Goal: Information Seeking & Learning: Learn about a topic

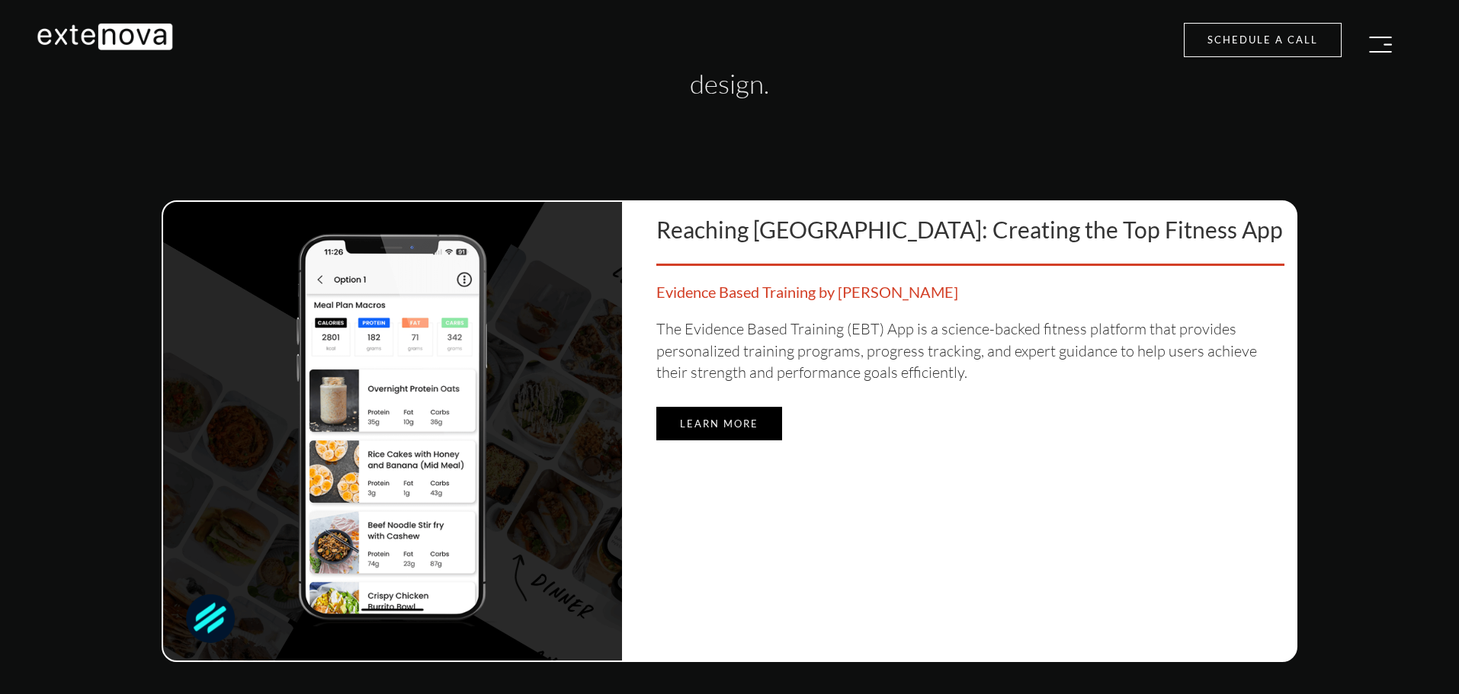
scroll to position [4269, 0]
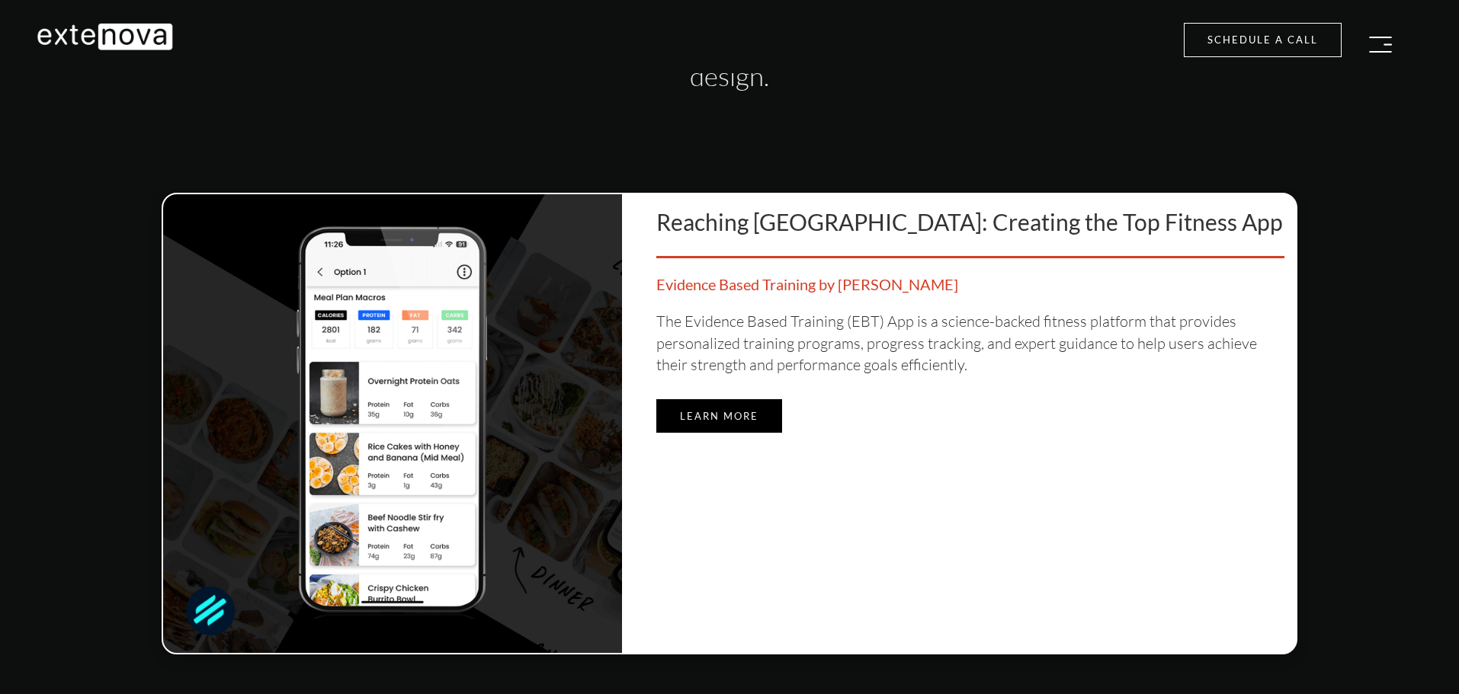
click at [697, 406] on link "Learn more" at bounding box center [719, 416] width 126 height 34
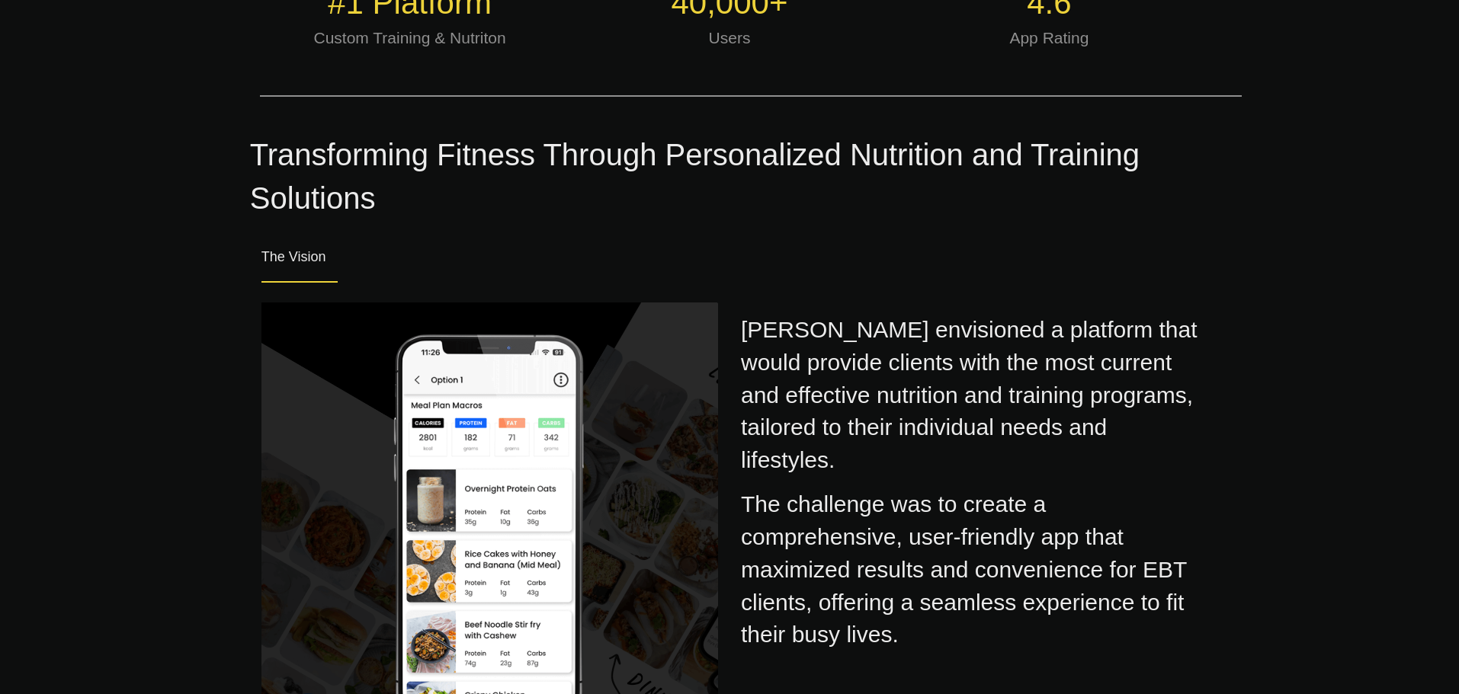
scroll to position [686, 0]
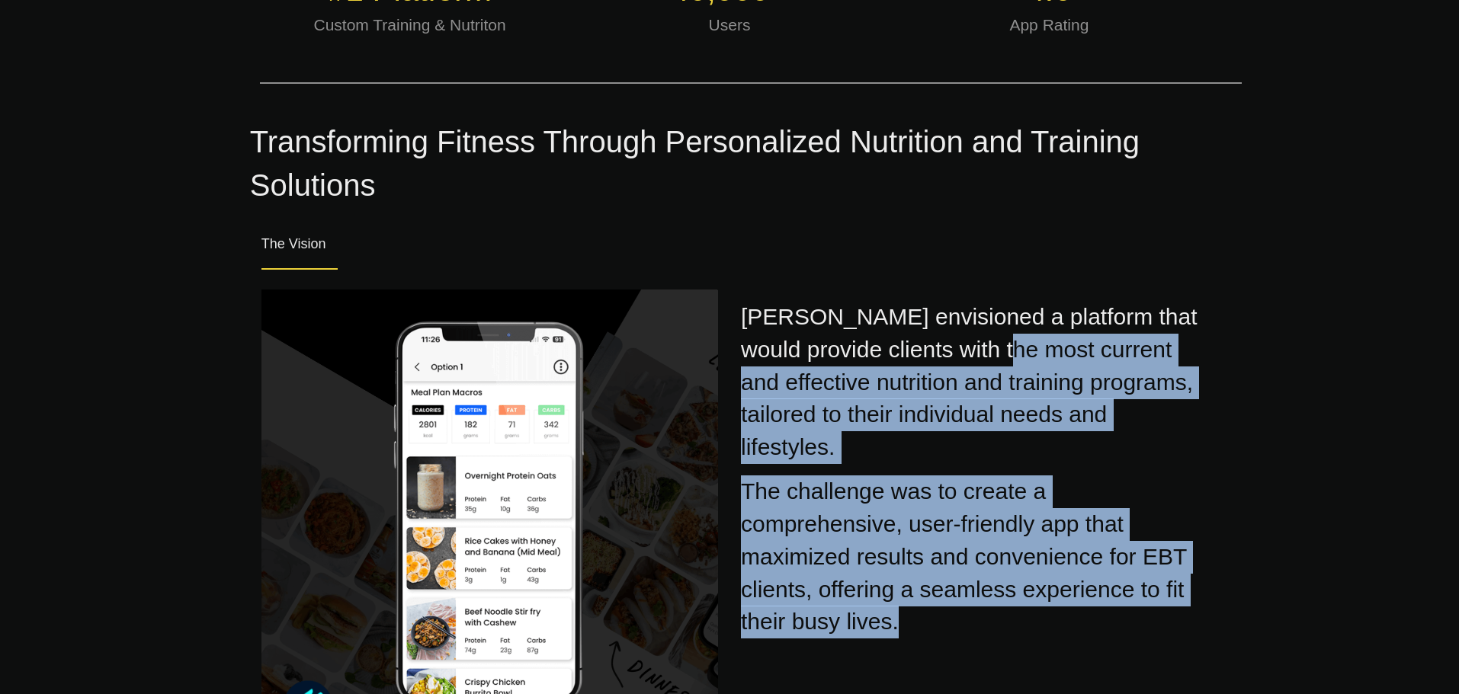
drag, startPoint x: 1040, startPoint y: 272, endPoint x: 954, endPoint y: 572, distance: 311.5
click at [954, 572] on div "[PERSON_NAME] envisioned a platform that would provide clients with the most cu…" at bounding box center [968, 464] width 479 height 349
copy div "latform that would provide clients with the most current and effective nutritio…"
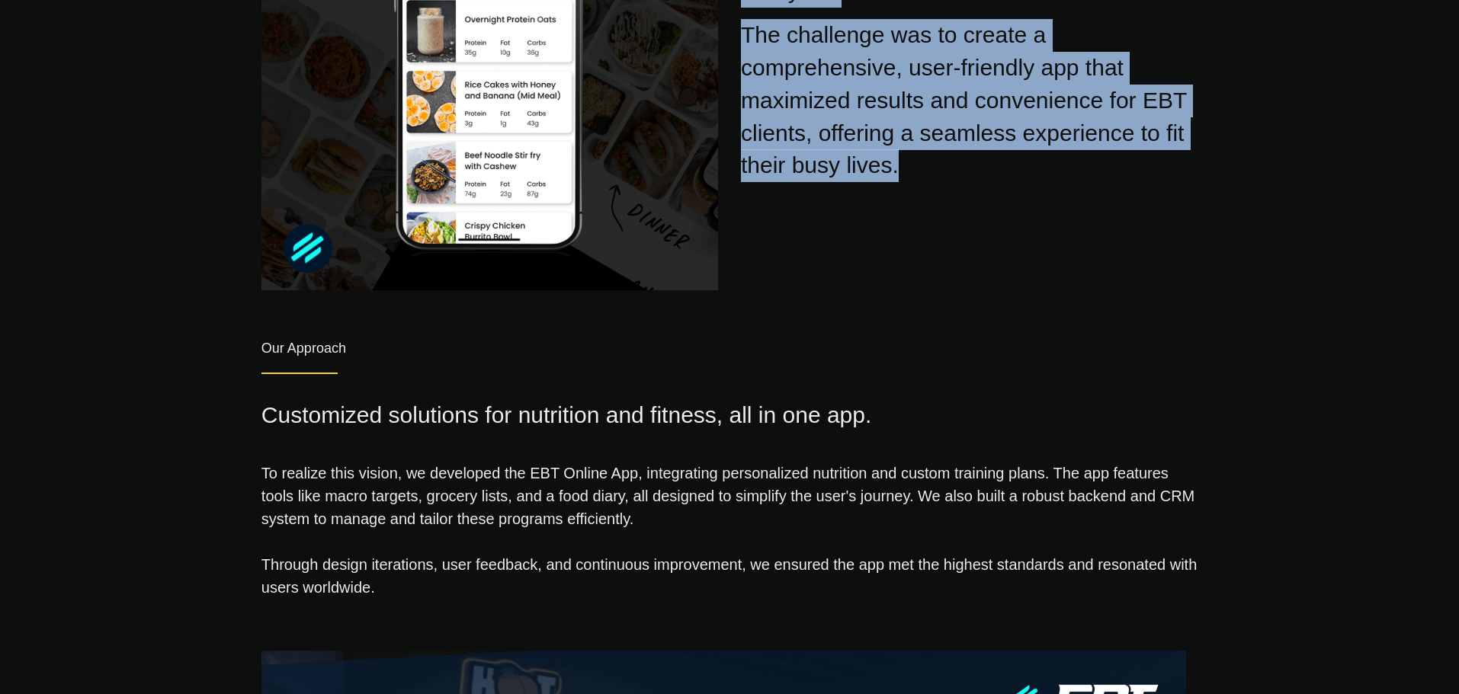
scroll to position [1296, 0]
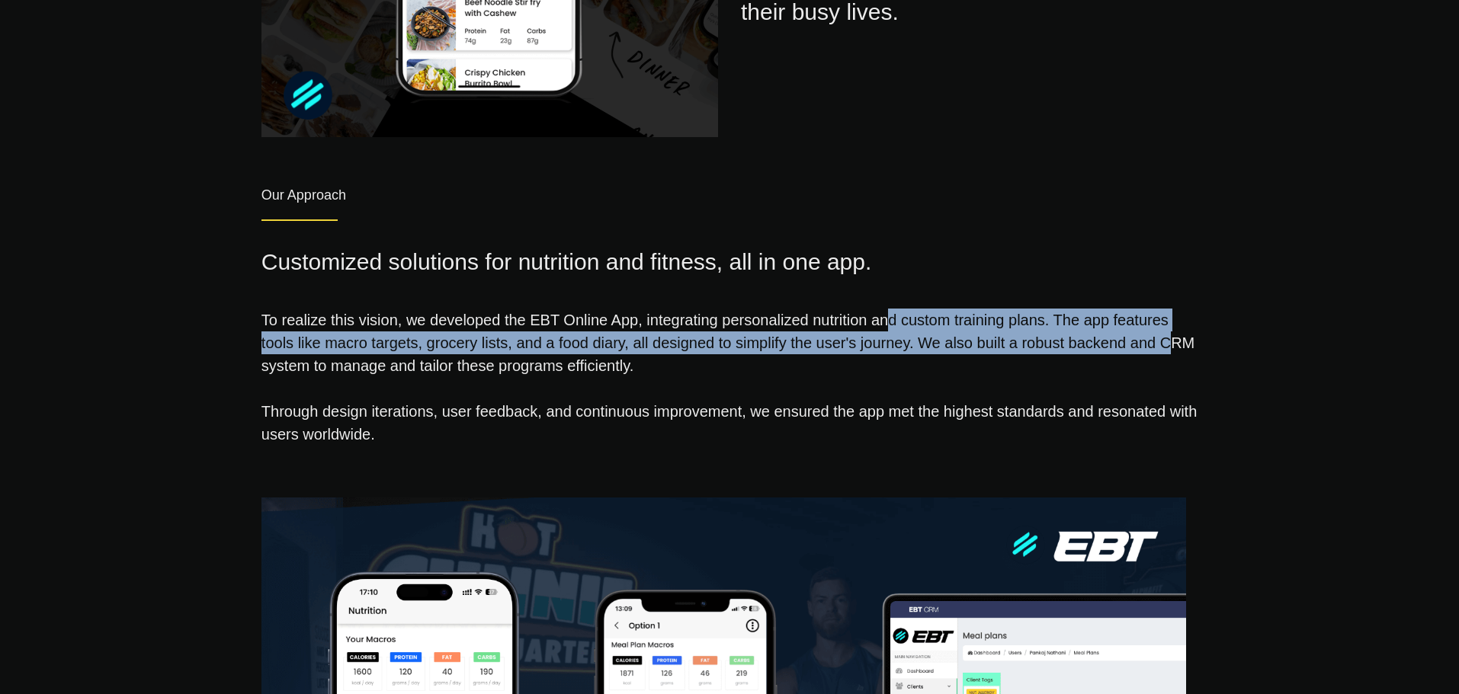
drag, startPoint x: 645, startPoint y: 276, endPoint x: 914, endPoint y: 300, distance: 270.2
click at [914, 300] on p "To realize this vision, we developed the EBT Online App, integrating personaliz…" at bounding box center [729, 335] width 936 height 84
copy p "integrating personalized nutrition and custom training plans. The app features …"
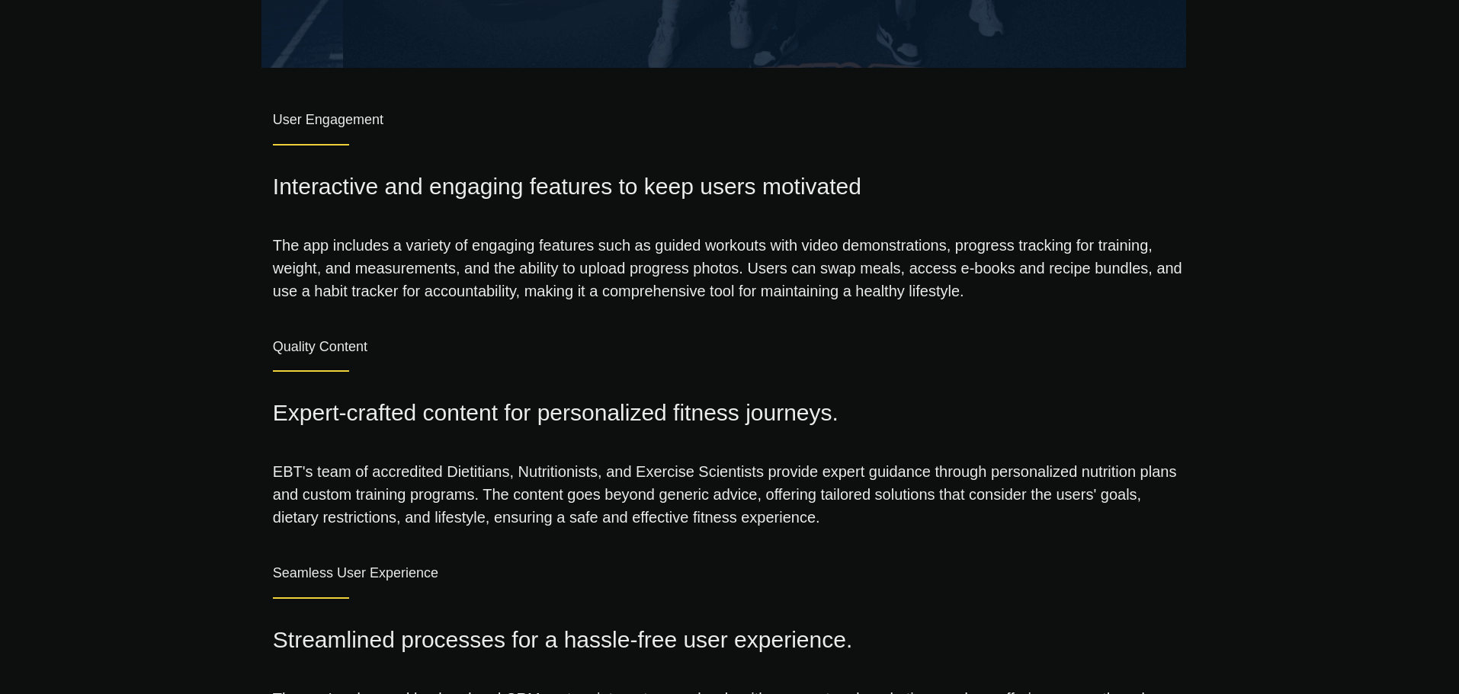
scroll to position [2287, 0]
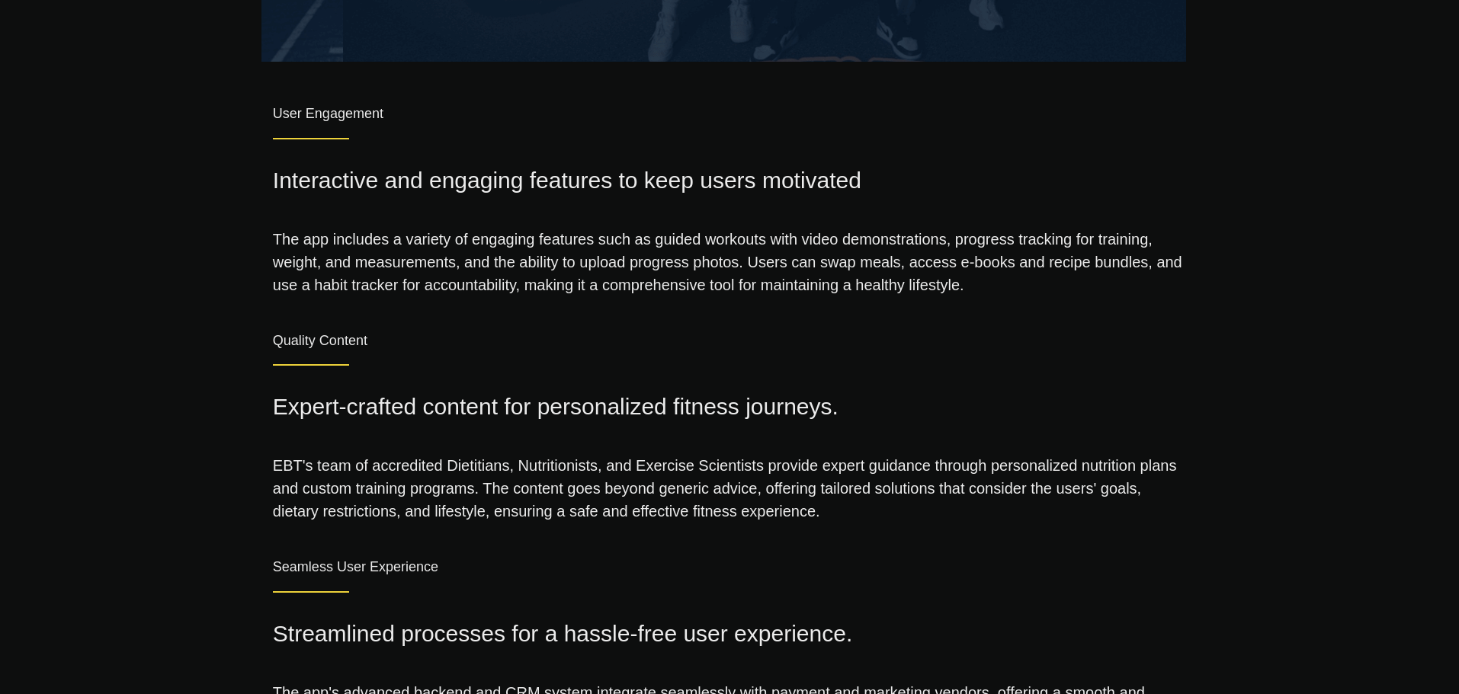
drag, startPoint x: 274, startPoint y: 195, endPoint x: 975, endPoint y: 247, distance: 702.4
click at [975, 247] on p "The app includes a variety of engaging features such as guided workouts with vi…" at bounding box center [729, 255] width 913 height 84
copy p "The app includes a variety of engaging features such as guided workouts with vi…"
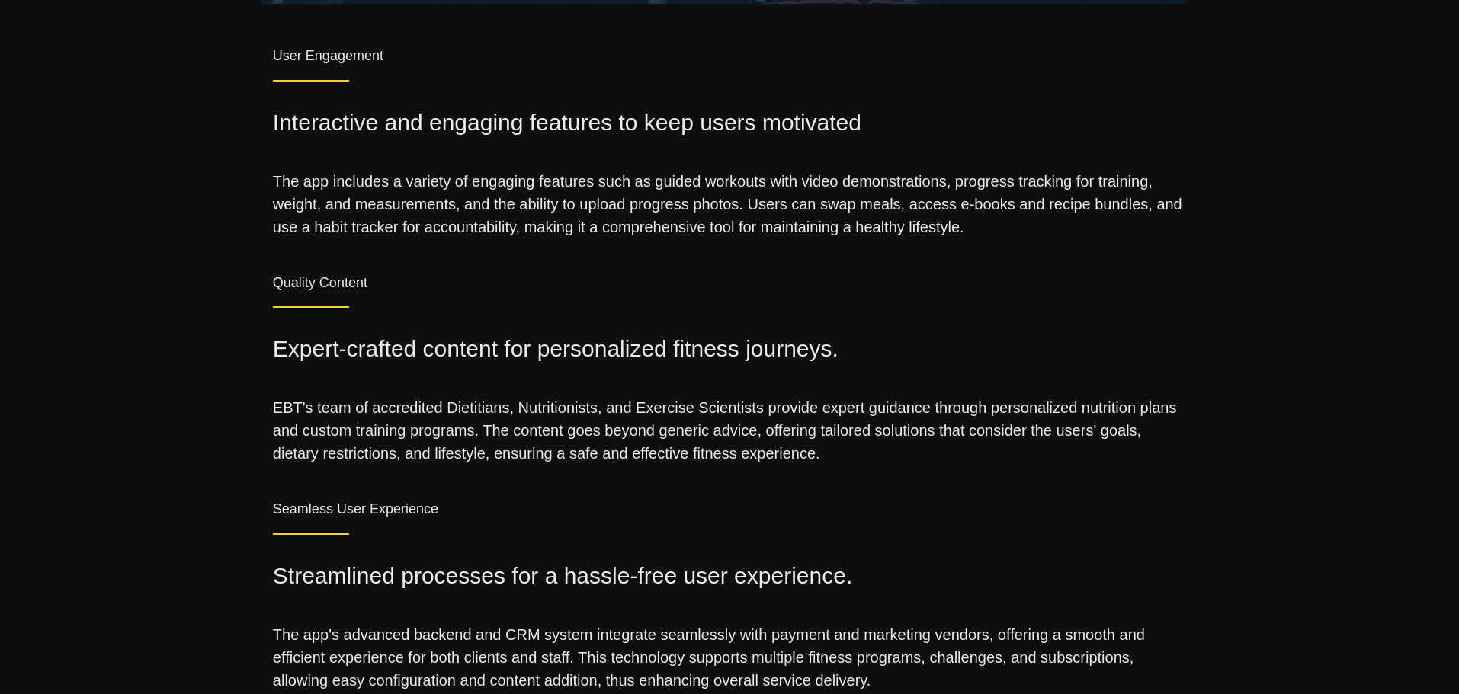
scroll to position [2439, 0]
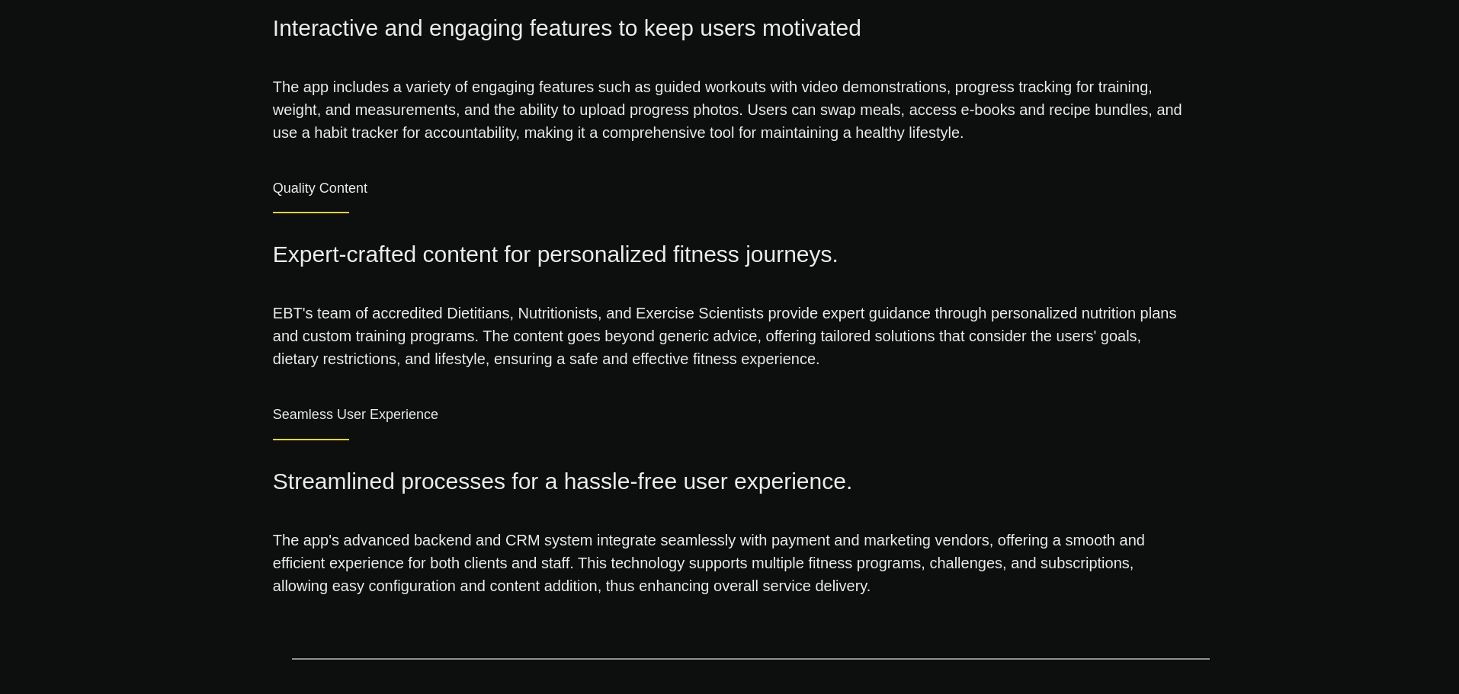
drag, startPoint x: 820, startPoint y: 318, endPoint x: 765, endPoint y: 293, distance: 60.4
click at [765, 293] on p "EBT's team of accredited Dietitians, Nutritionists, and Exercise Scientists pro…" at bounding box center [729, 329] width 913 height 84
copy p "offering tailored solutions that consider the users' goals, dietary restriction…"
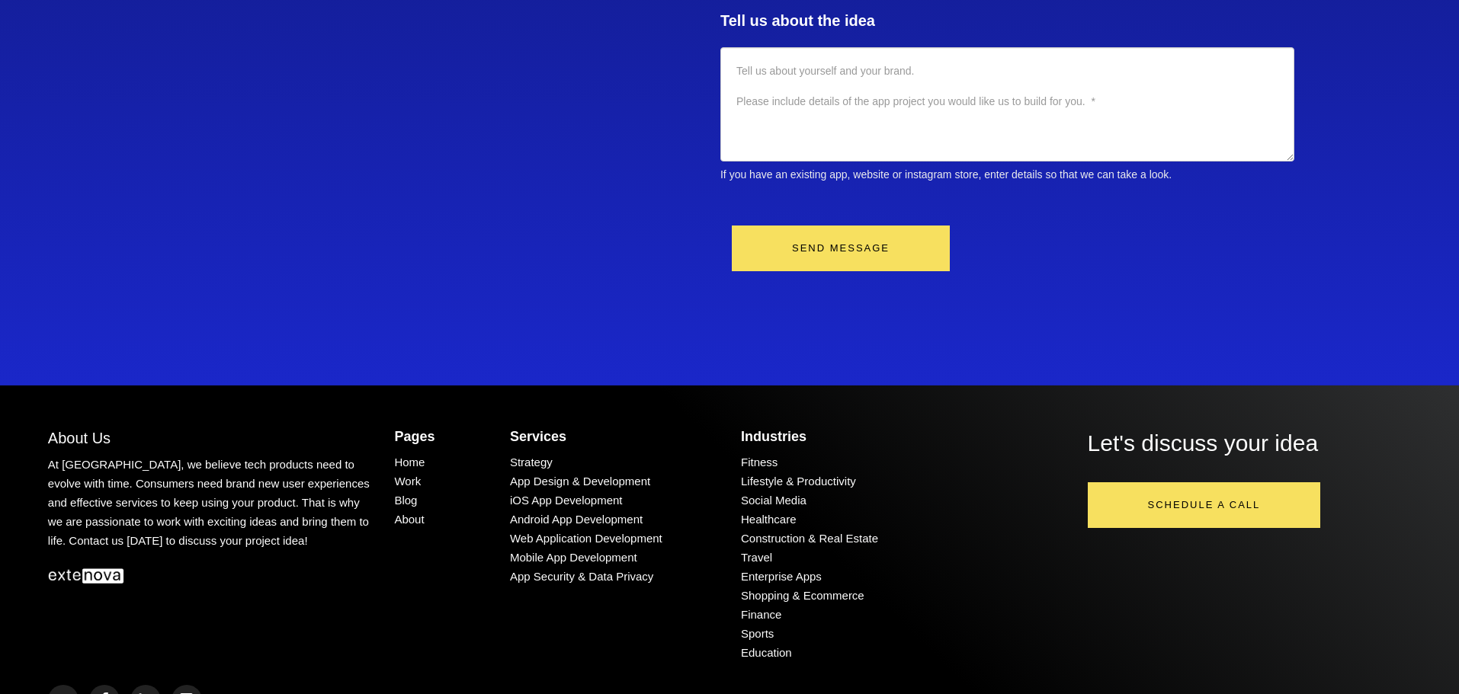
scroll to position [5513, 0]
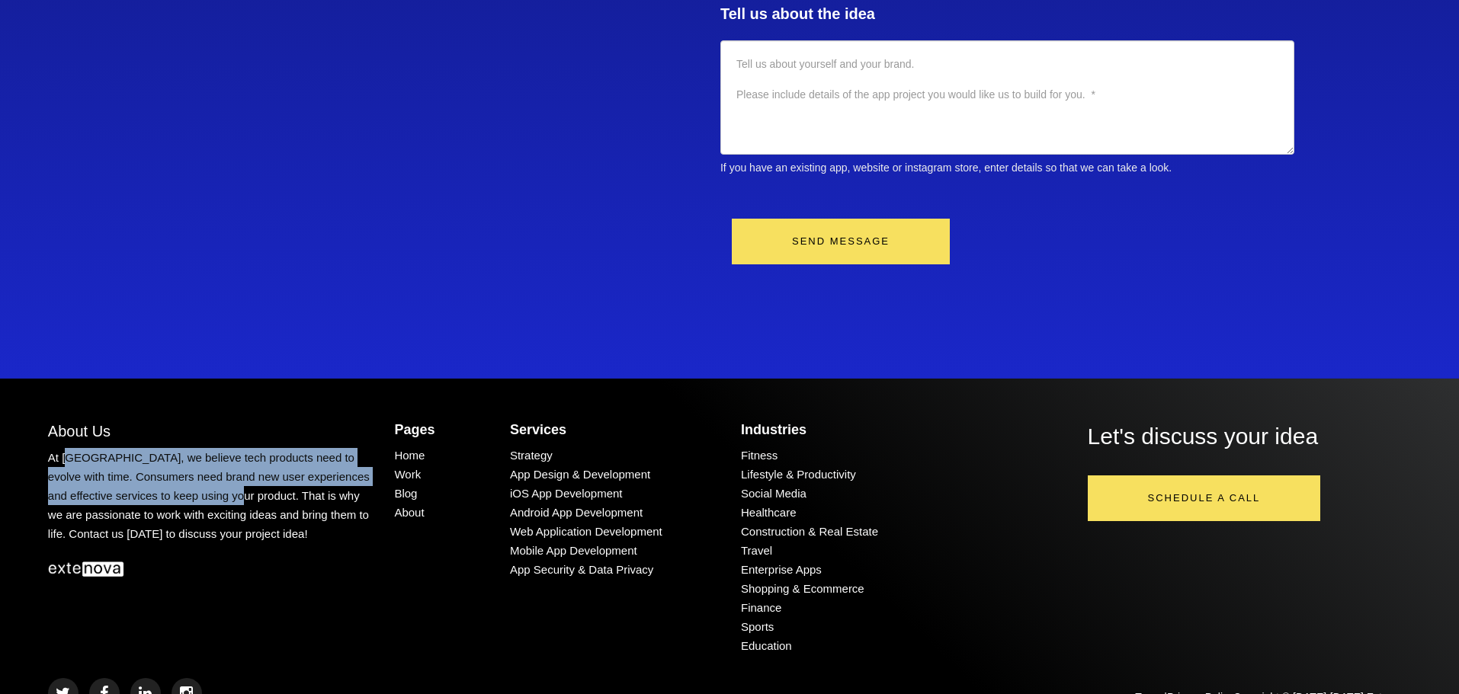
drag, startPoint x: 69, startPoint y: 407, endPoint x: 232, endPoint y: 453, distance: 169.4
click at [232, 453] on div "At [GEOGRAPHIC_DATA], we believe tech products need to evolve with time. Consum…" at bounding box center [210, 495] width 324 height 95
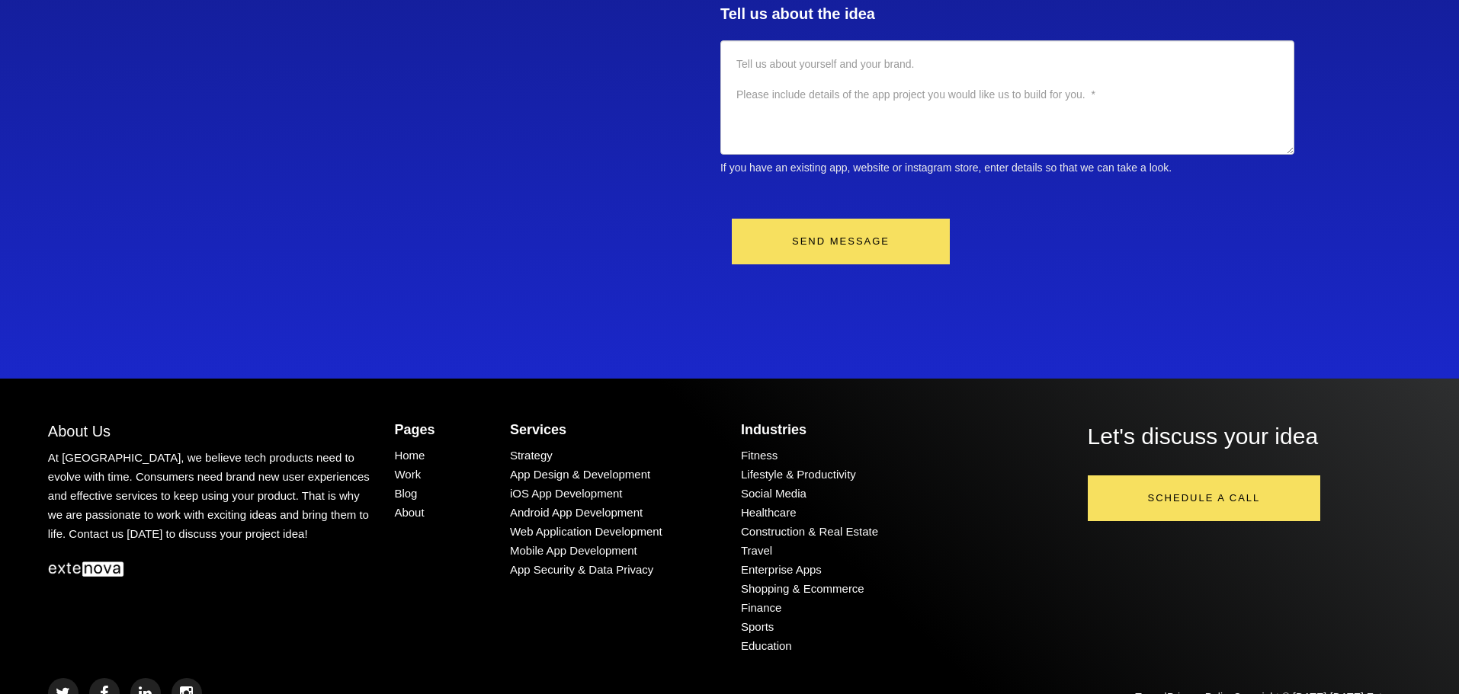
click at [233, 454] on div "At [GEOGRAPHIC_DATA], we believe tech products need to evolve with time. Consum…" at bounding box center [210, 495] width 324 height 95
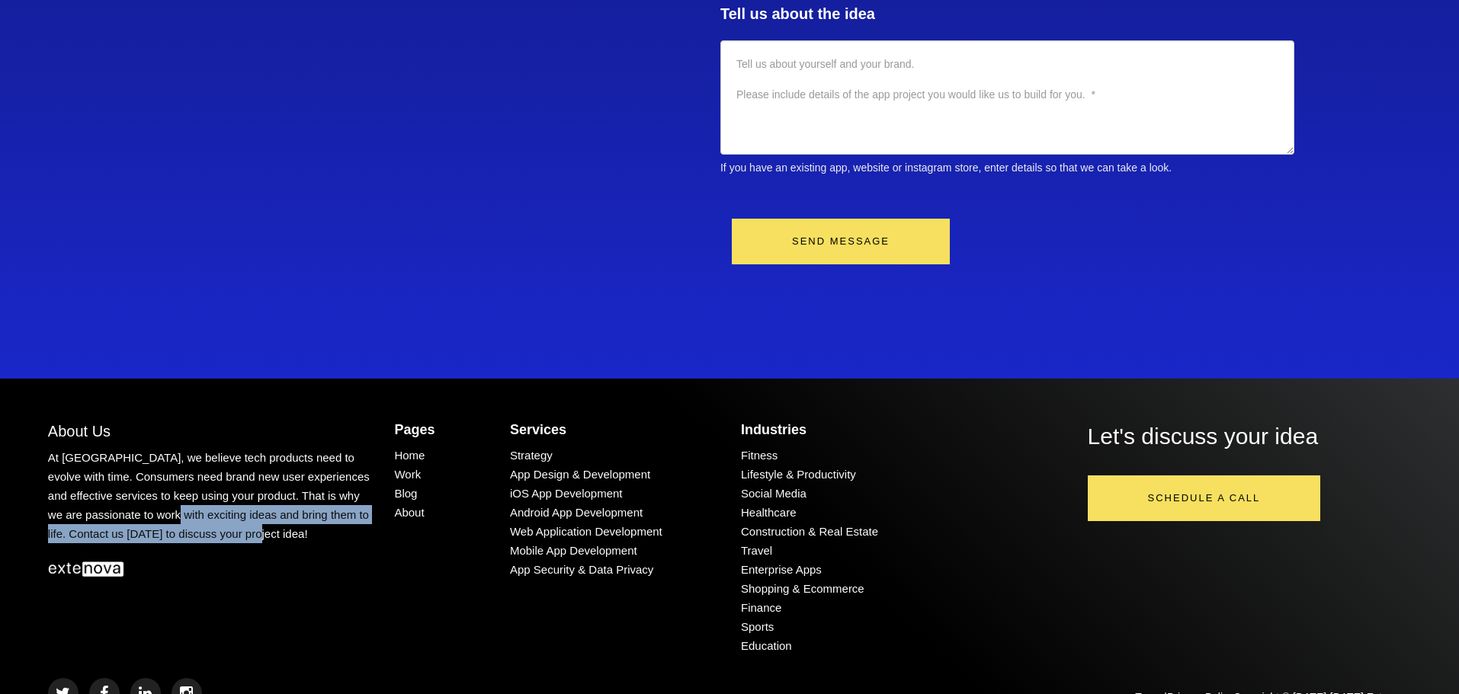
drag, startPoint x: 280, startPoint y: 498, endPoint x: 81, endPoint y: 425, distance: 211.7
click at [89, 448] on div "At [GEOGRAPHIC_DATA], we believe tech products need to evolve with time. Consum…" at bounding box center [210, 495] width 324 height 95
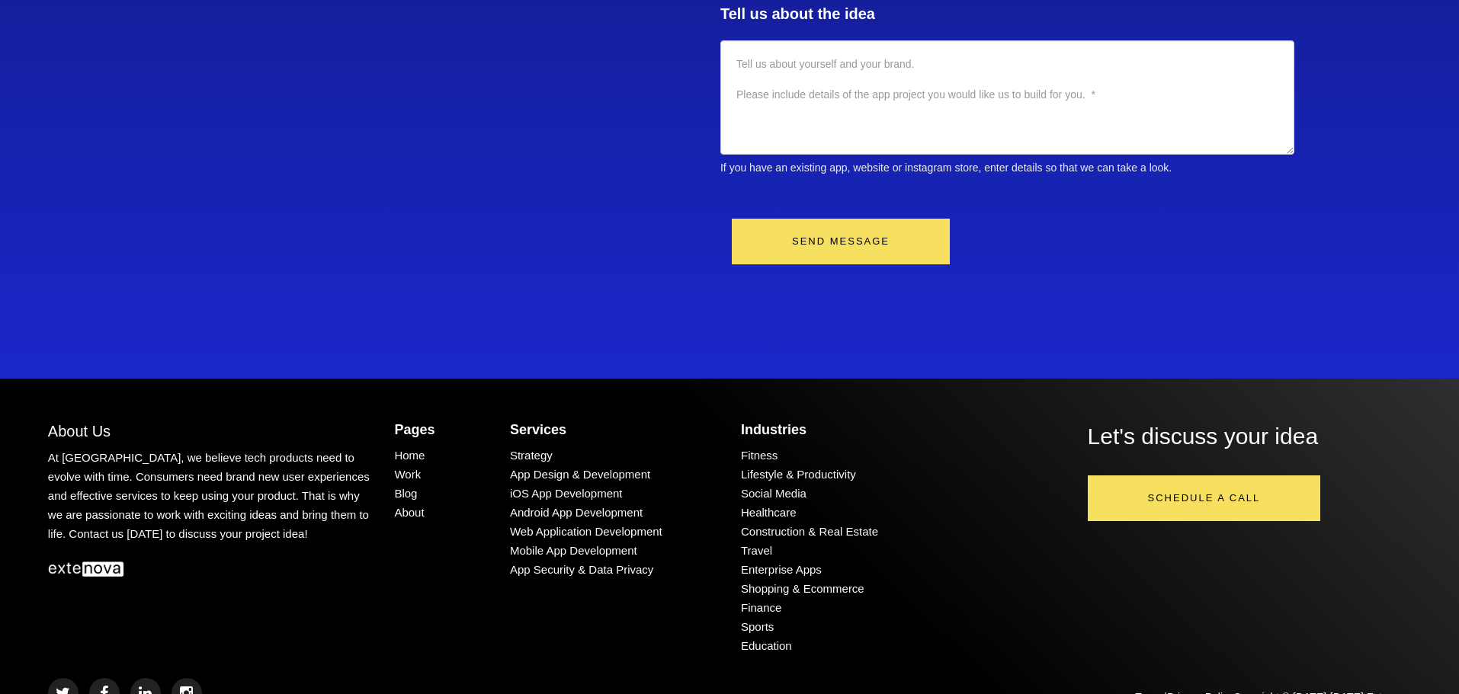
click at [79, 448] on div "At [GEOGRAPHIC_DATA], we believe tech products need to evolve with time. Consum…" at bounding box center [210, 495] width 324 height 95
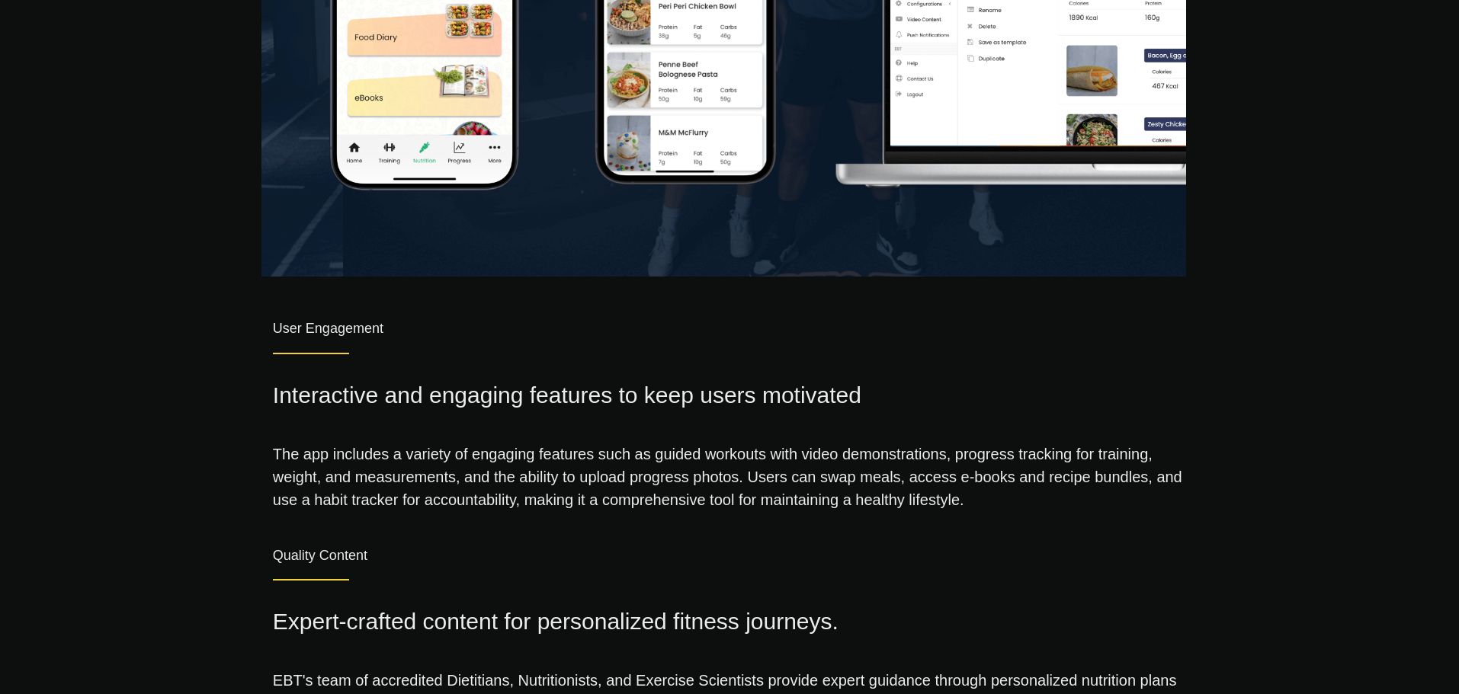
scroll to position [1702, 0]
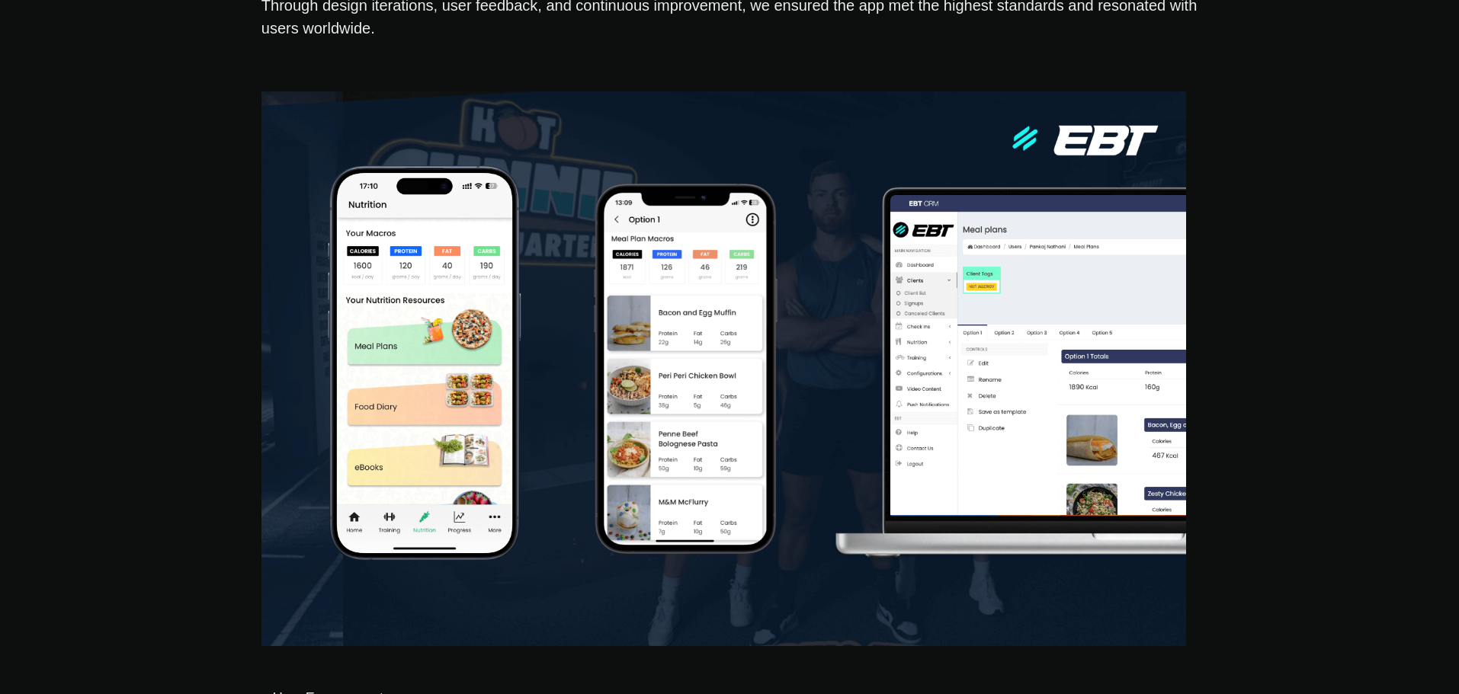
drag, startPoint x: 685, startPoint y: 257, endPoint x: 1013, endPoint y: 280, distance: 328.6
click at [1013, 280] on img at bounding box center [723, 368] width 925 height 555
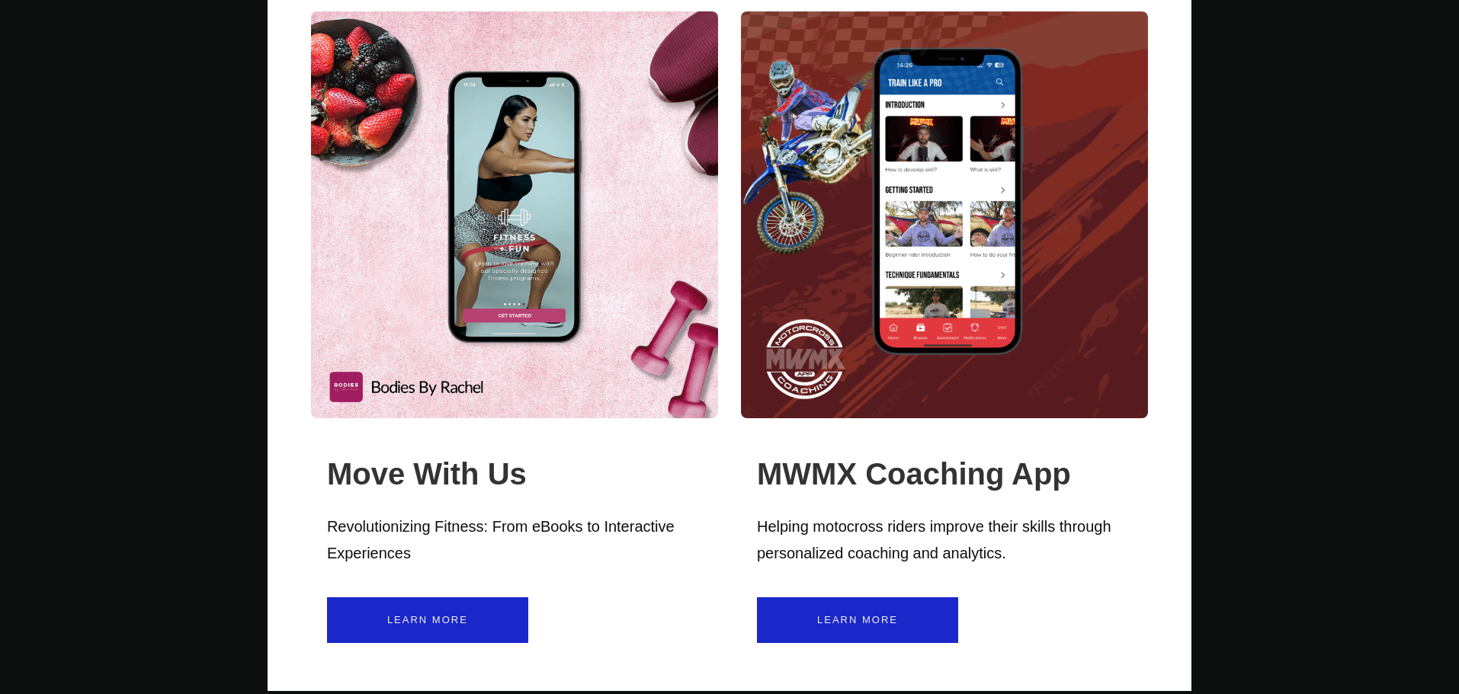
scroll to position [3888, 0]
